Goal: Task Accomplishment & Management: Complete application form

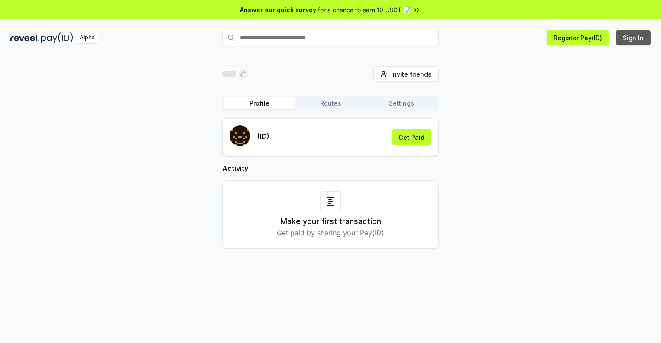
click at [633, 38] on button "Sign In" at bounding box center [633, 38] width 35 height 16
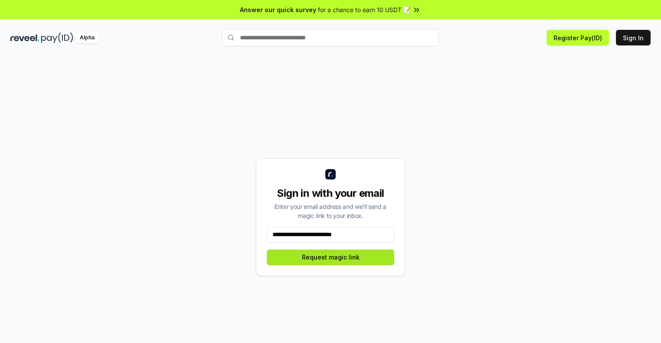
type input "**********"
click at [330, 257] on button "Request magic link" at bounding box center [330, 258] width 127 height 16
